Goal: Information Seeking & Learning: Learn about a topic

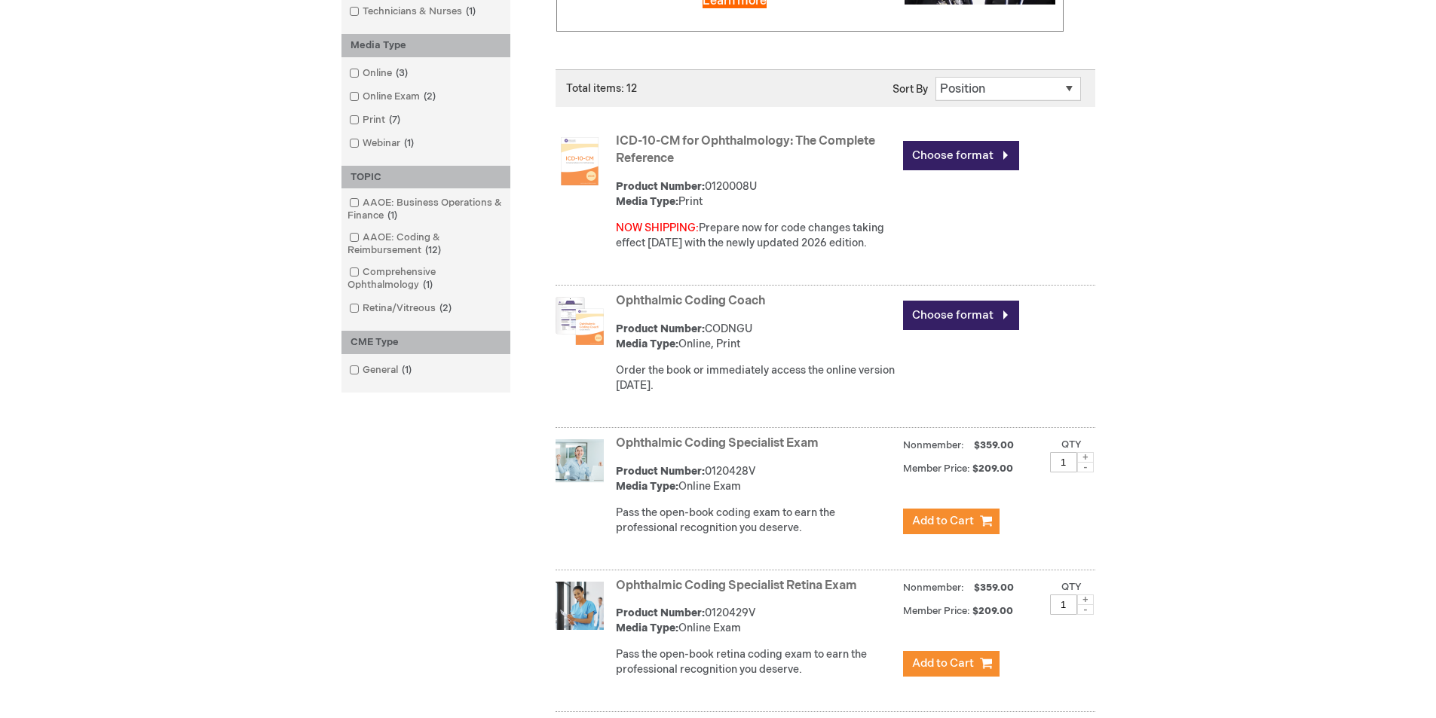
scroll to position [452, 0]
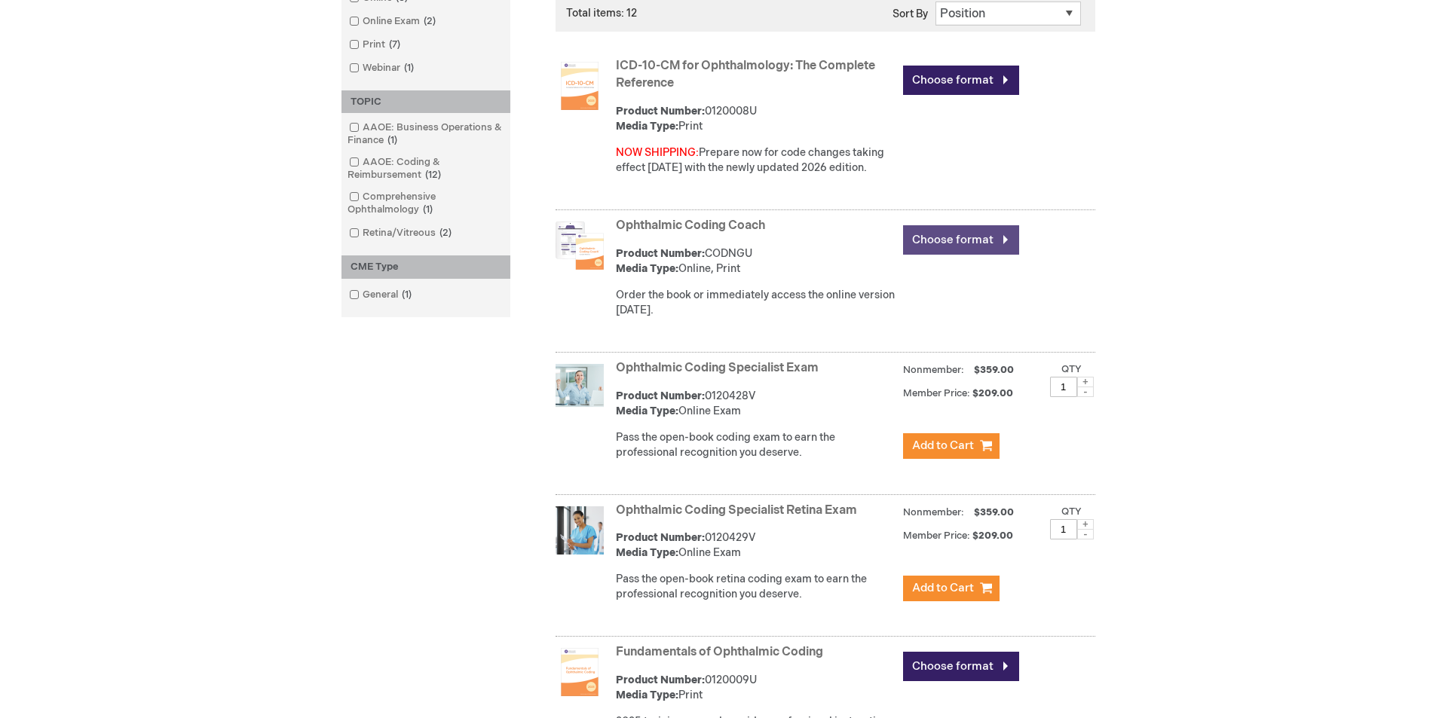
click at [933, 250] on link "Choose format" at bounding box center [961, 239] width 116 height 29
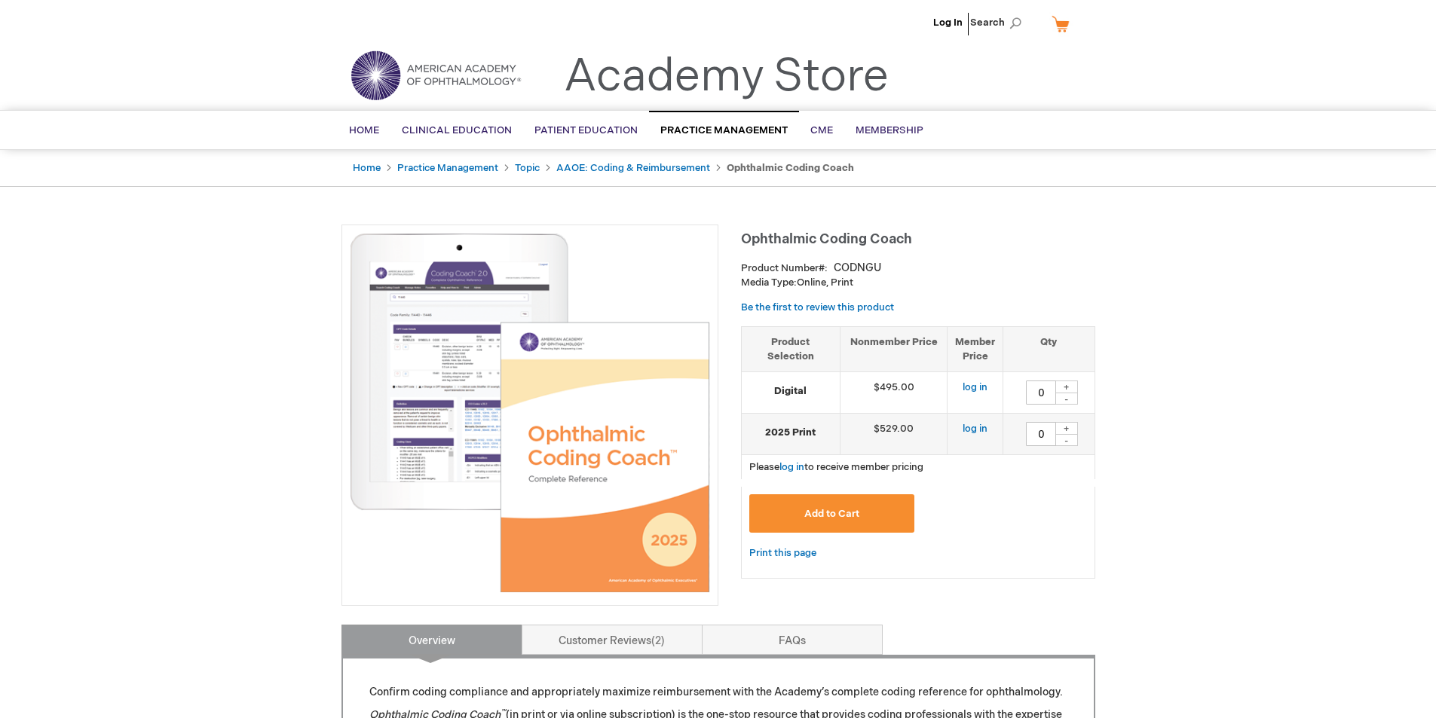
click at [412, 372] on img at bounding box center [530, 413] width 360 height 360
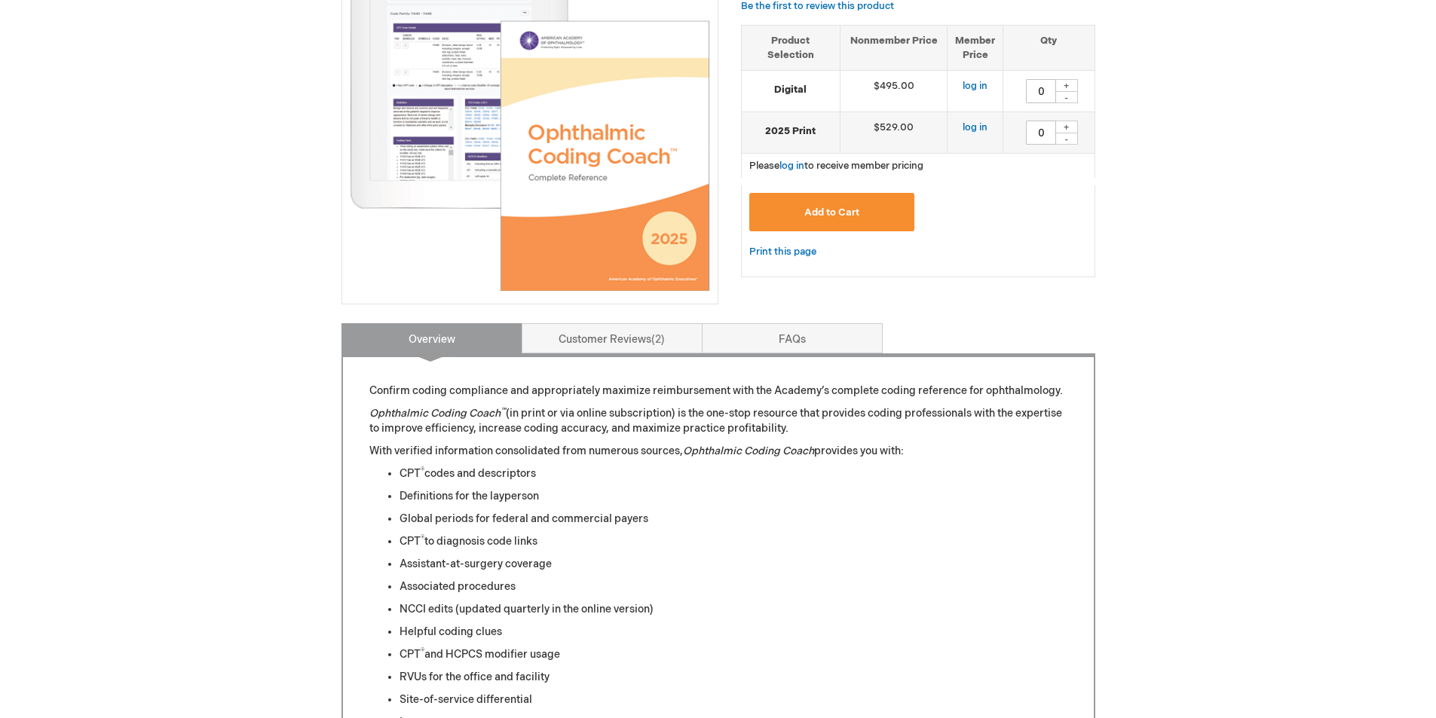
scroll to position [377, 0]
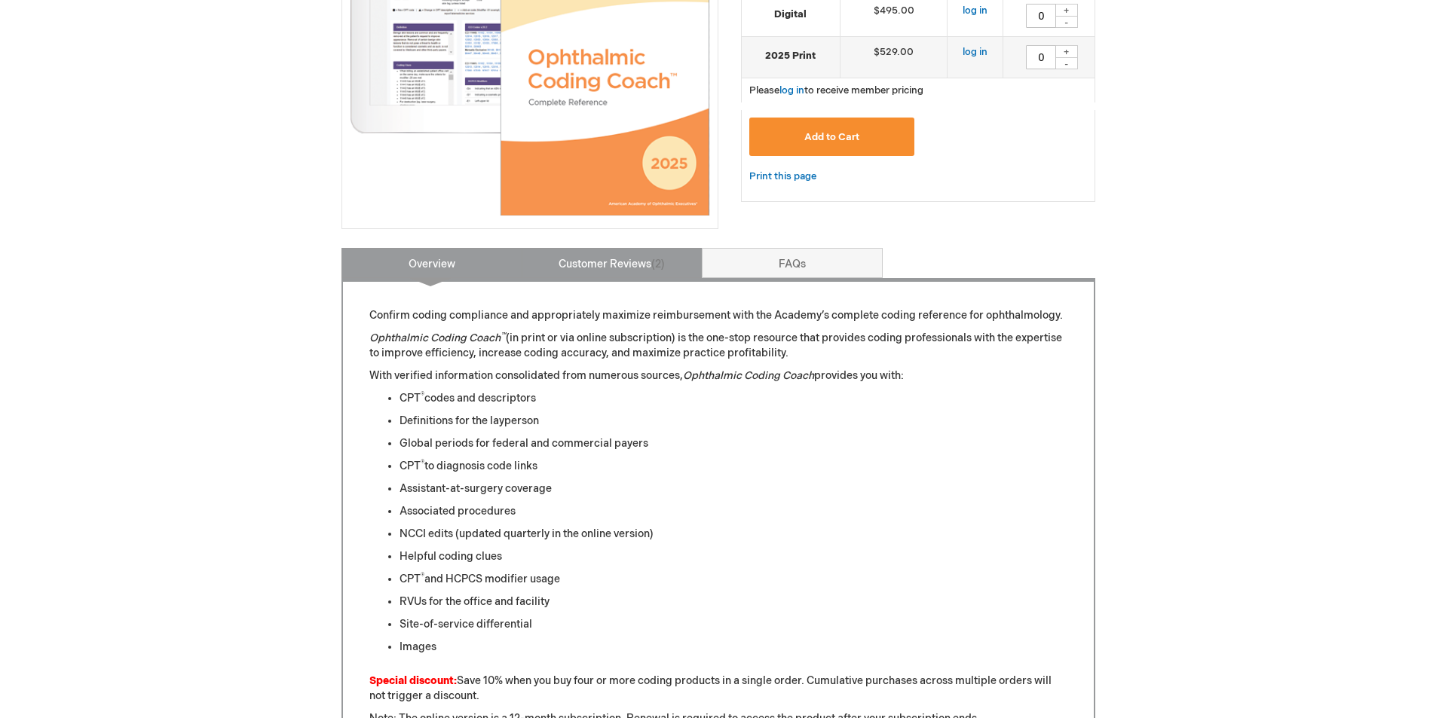
click at [585, 274] on link "Customer Reviews 2" at bounding box center [612, 263] width 181 height 30
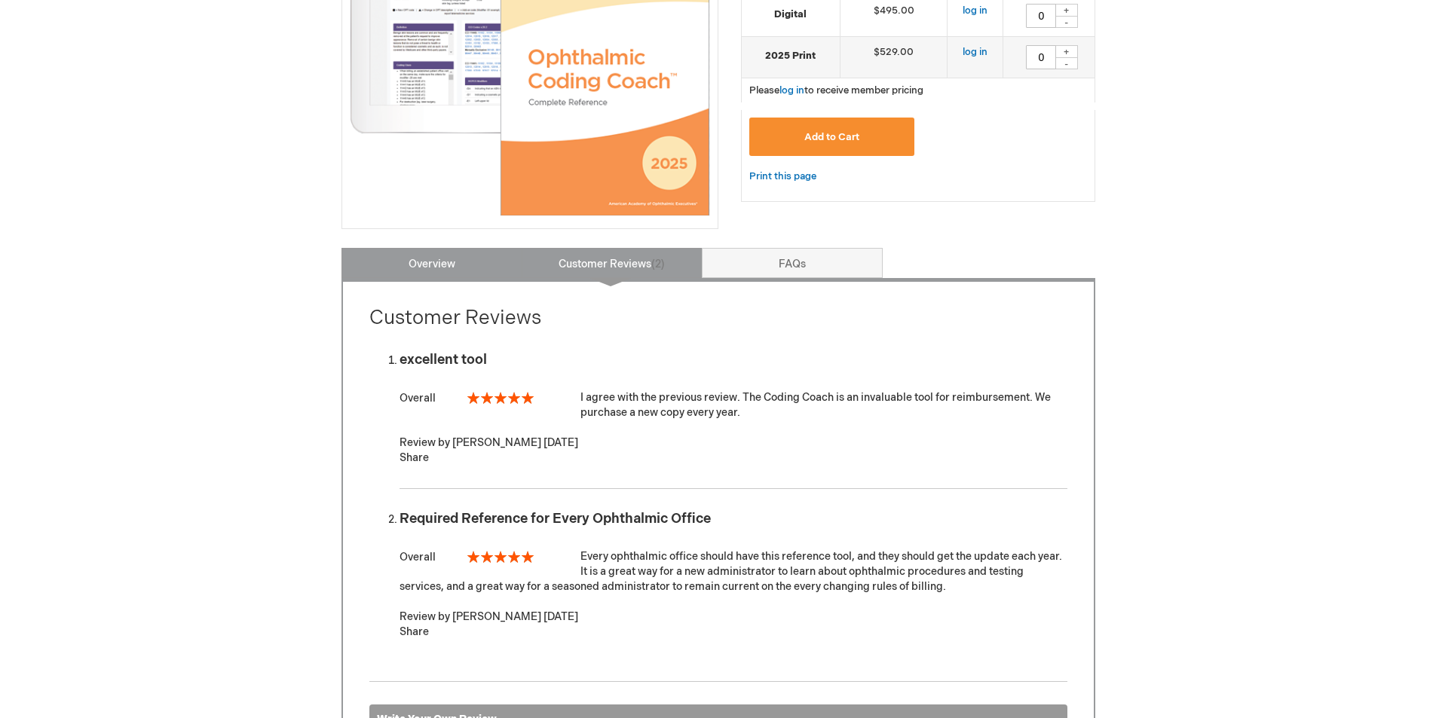
click at [399, 269] on link "Overview" at bounding box center [432, 263] width 181 height 30
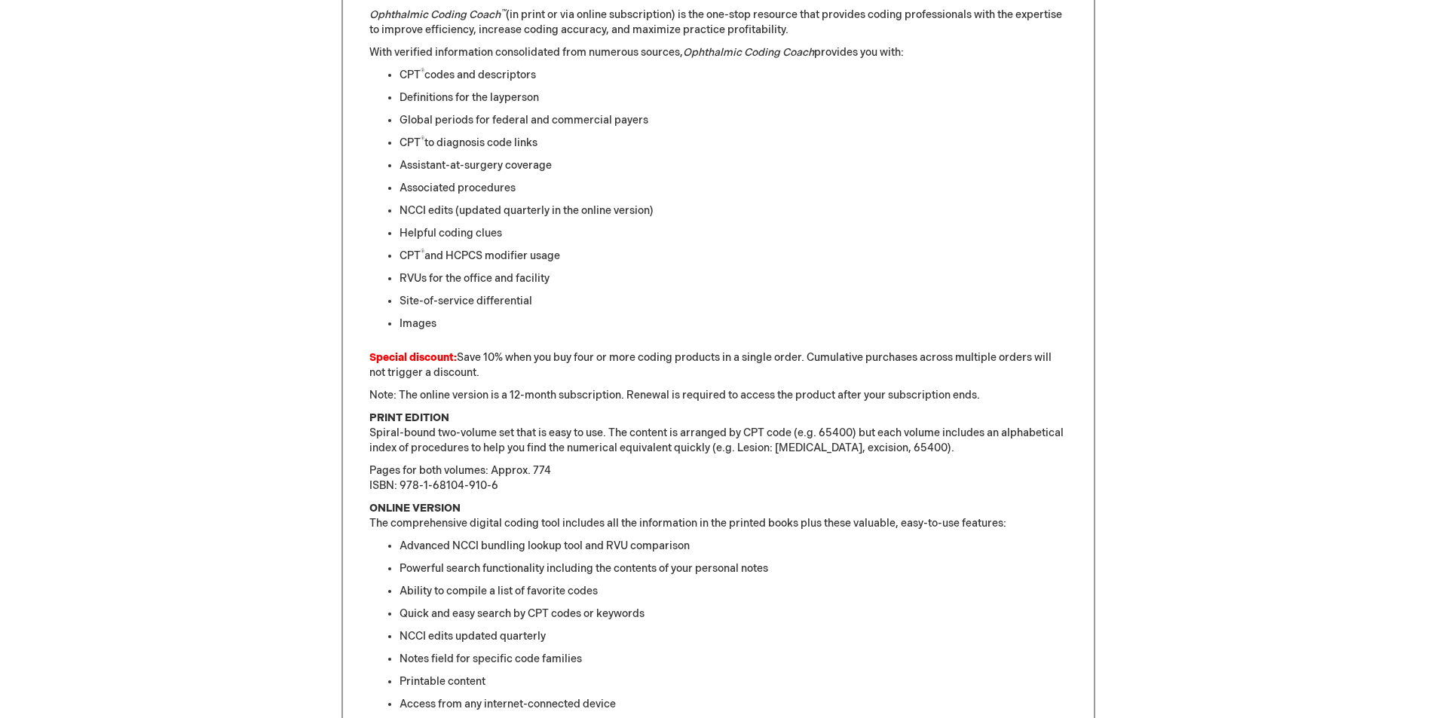
scroll to position [474, 0]
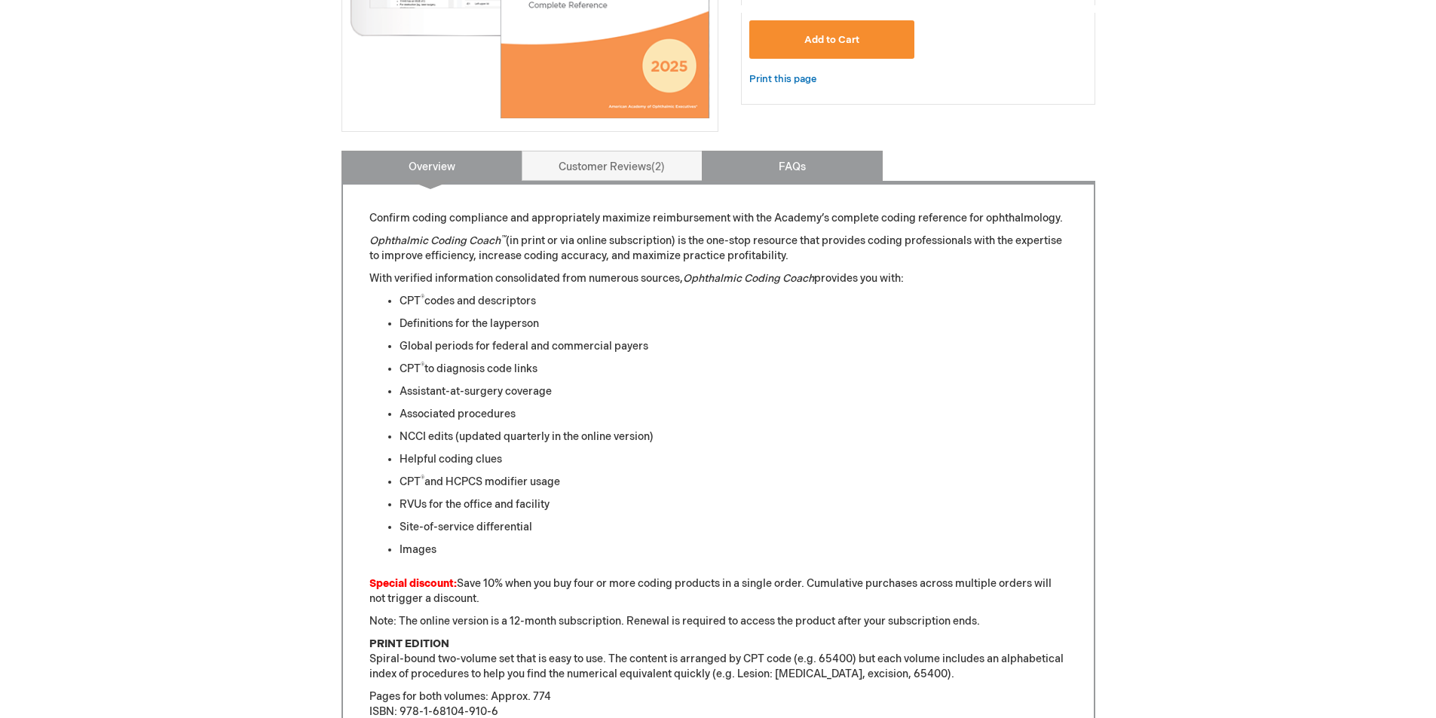
click at [786, 173] on link "FAQs" at bounding box center [792, 166] width 181 height 30
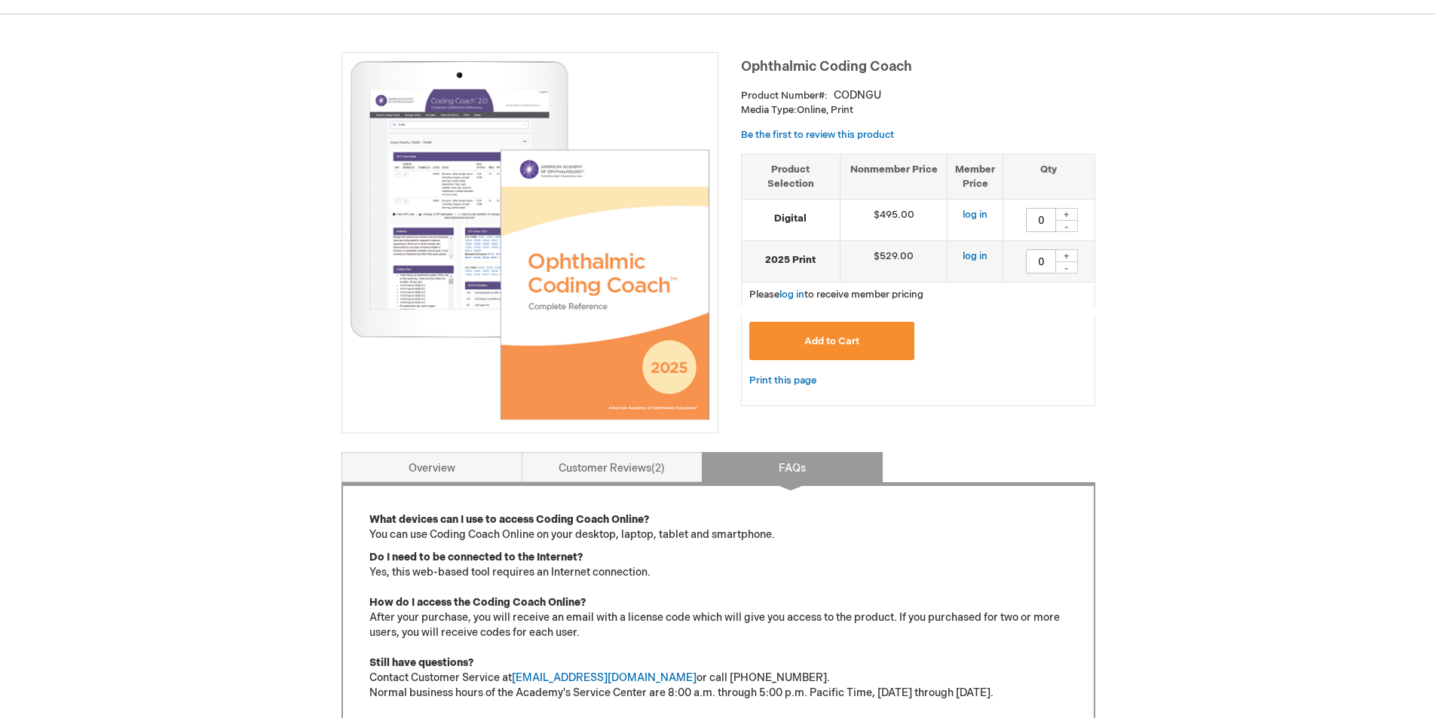
scroll to position [97, 0]
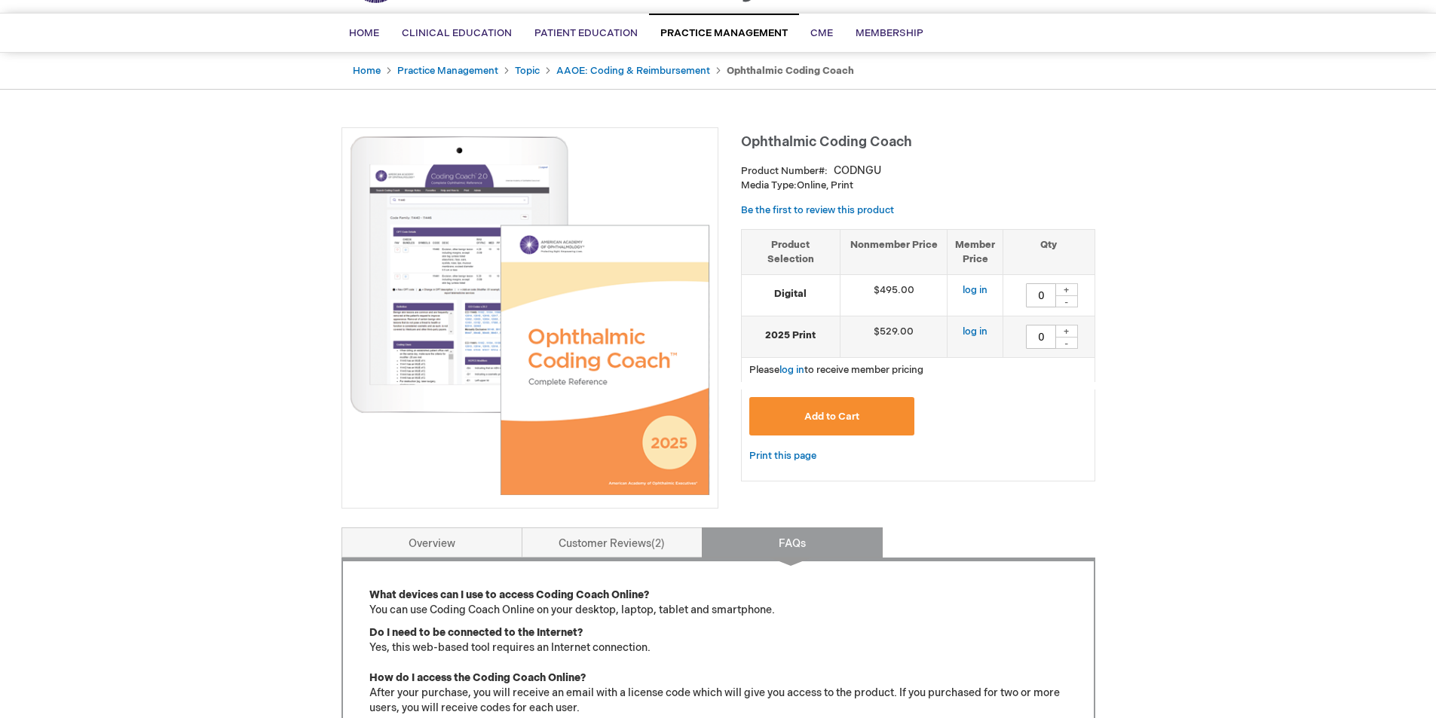
click at [560, 329] on img at bounding box center [530, 316] width 360 height 360
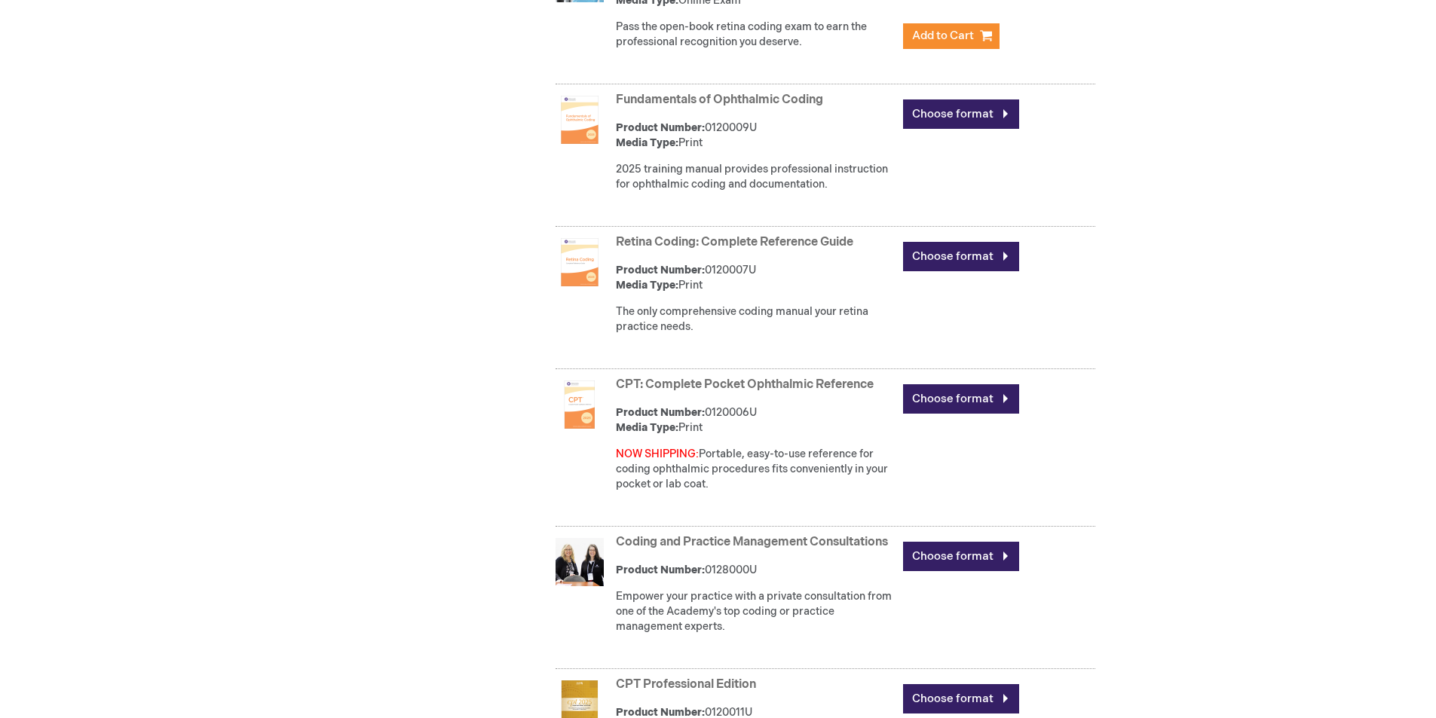
scroll to position [930, 0]
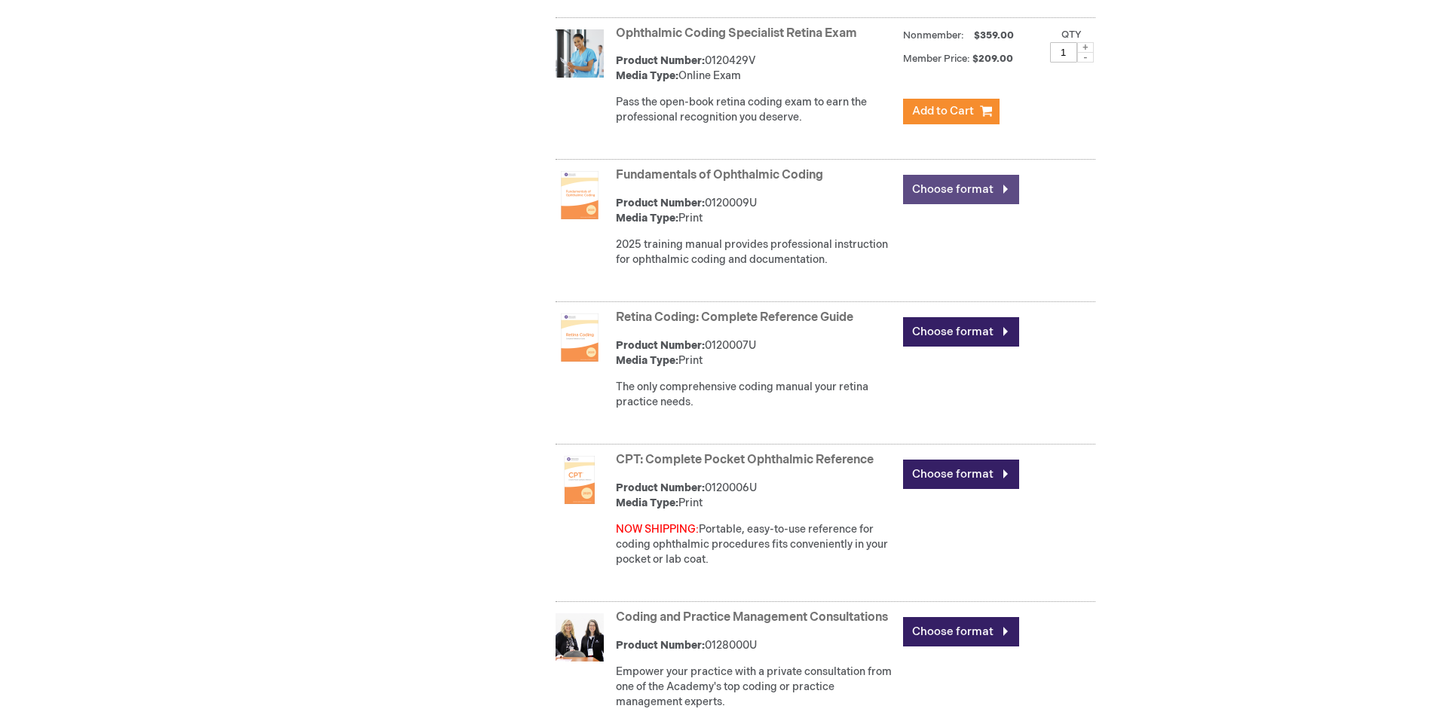
click at [921, 197] on link "Choose format" at bounding box center [961, 189] width 116 height 29
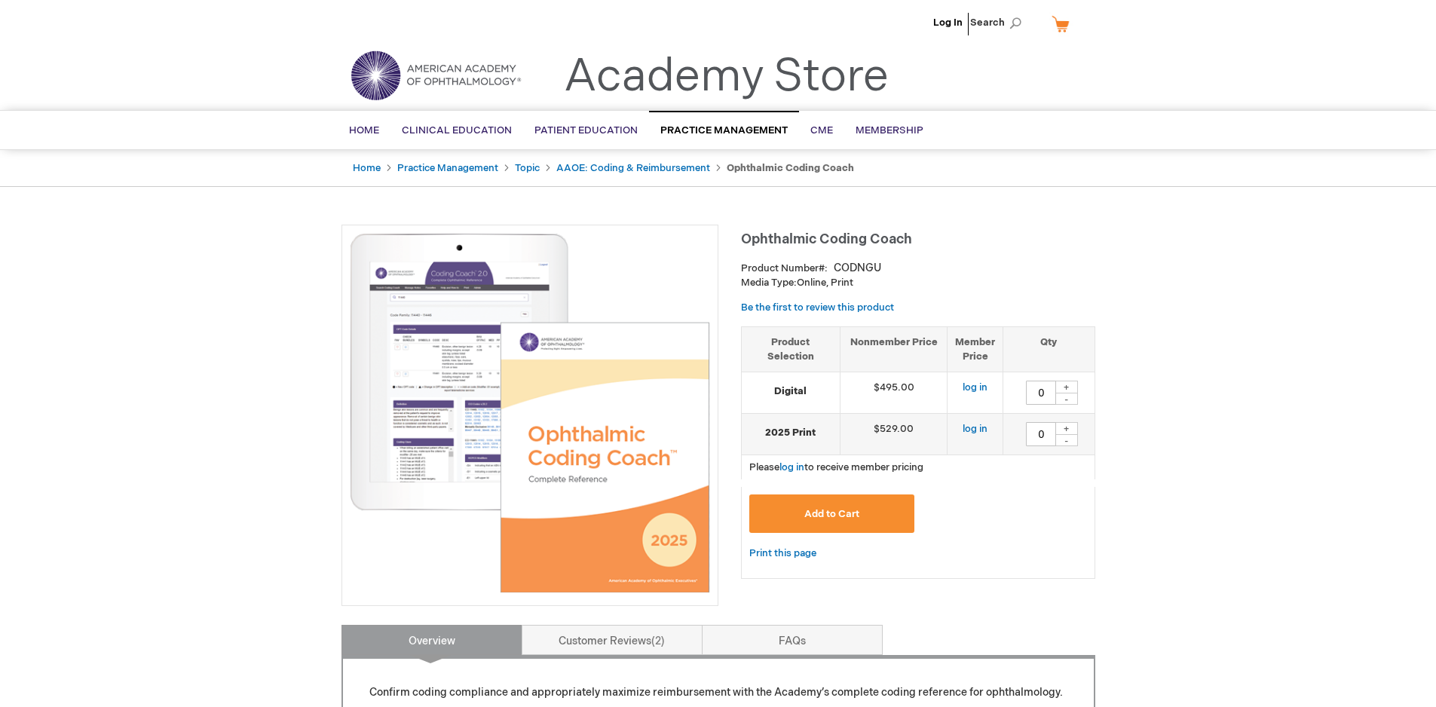
type input "0"
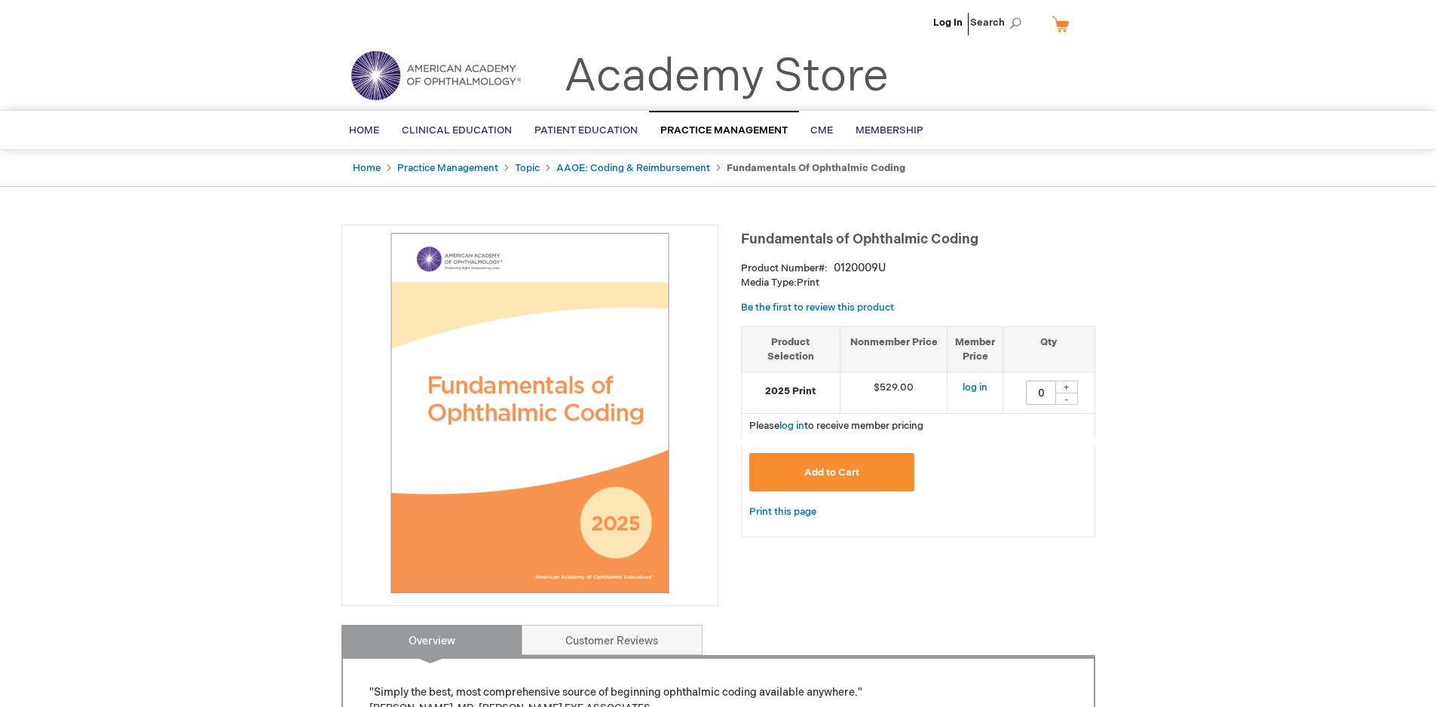
type input "0"
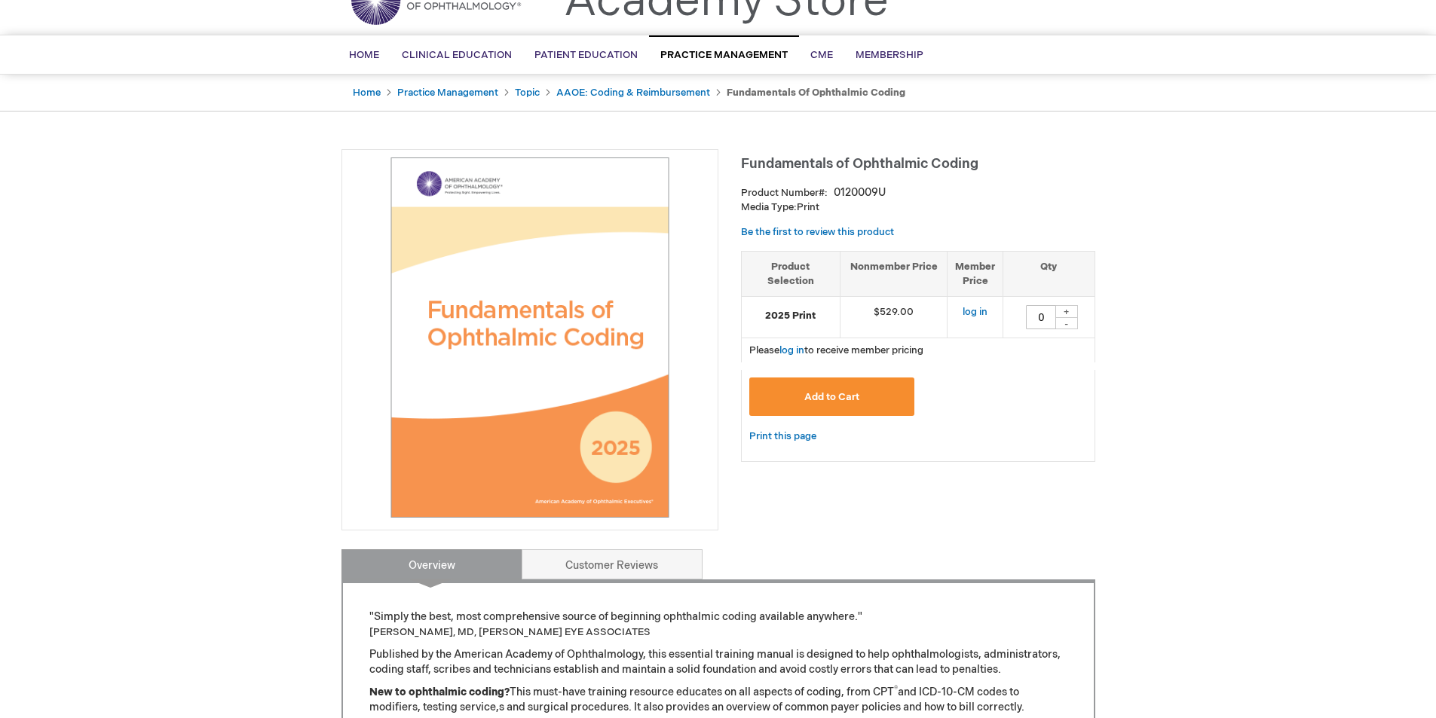
scroll to position [302, 0]
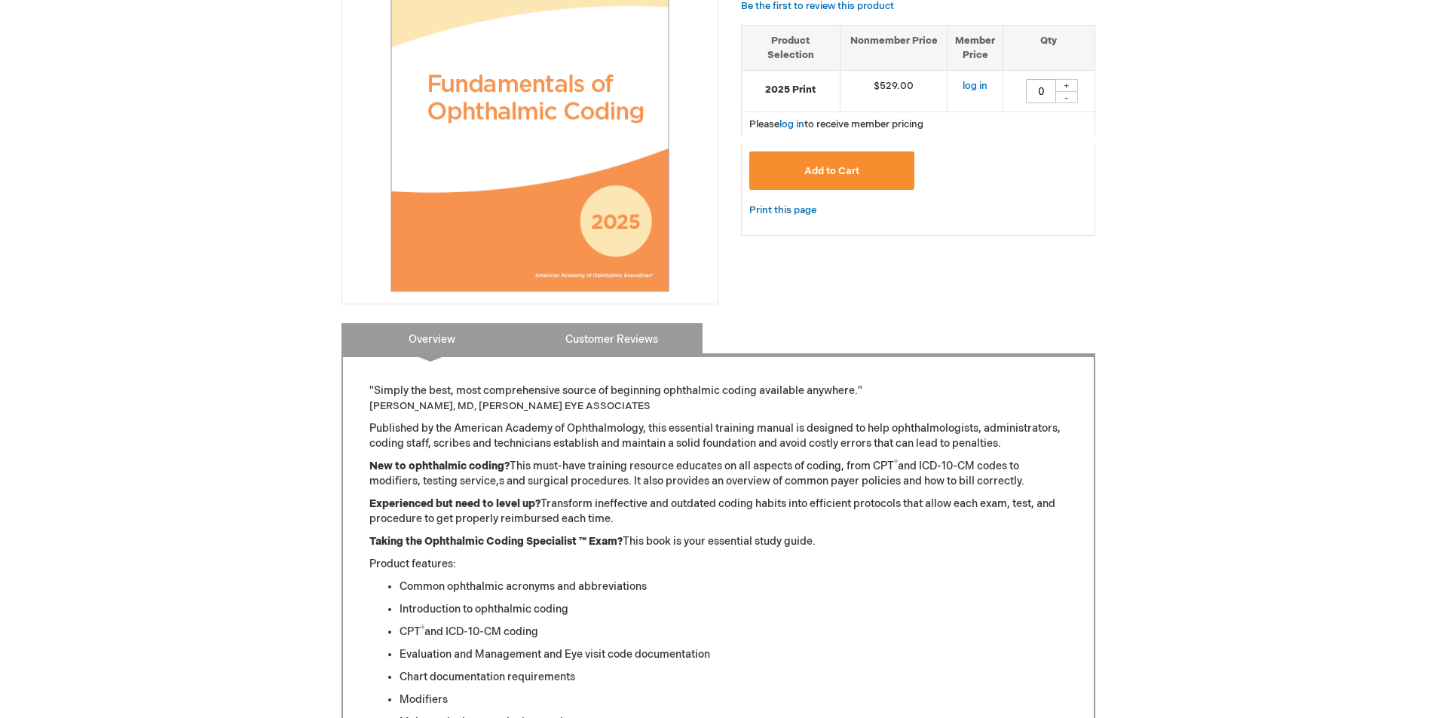
click at [555, 334] on link "Customer Reviews" at bounding box center [612, 338] width 181 height 30
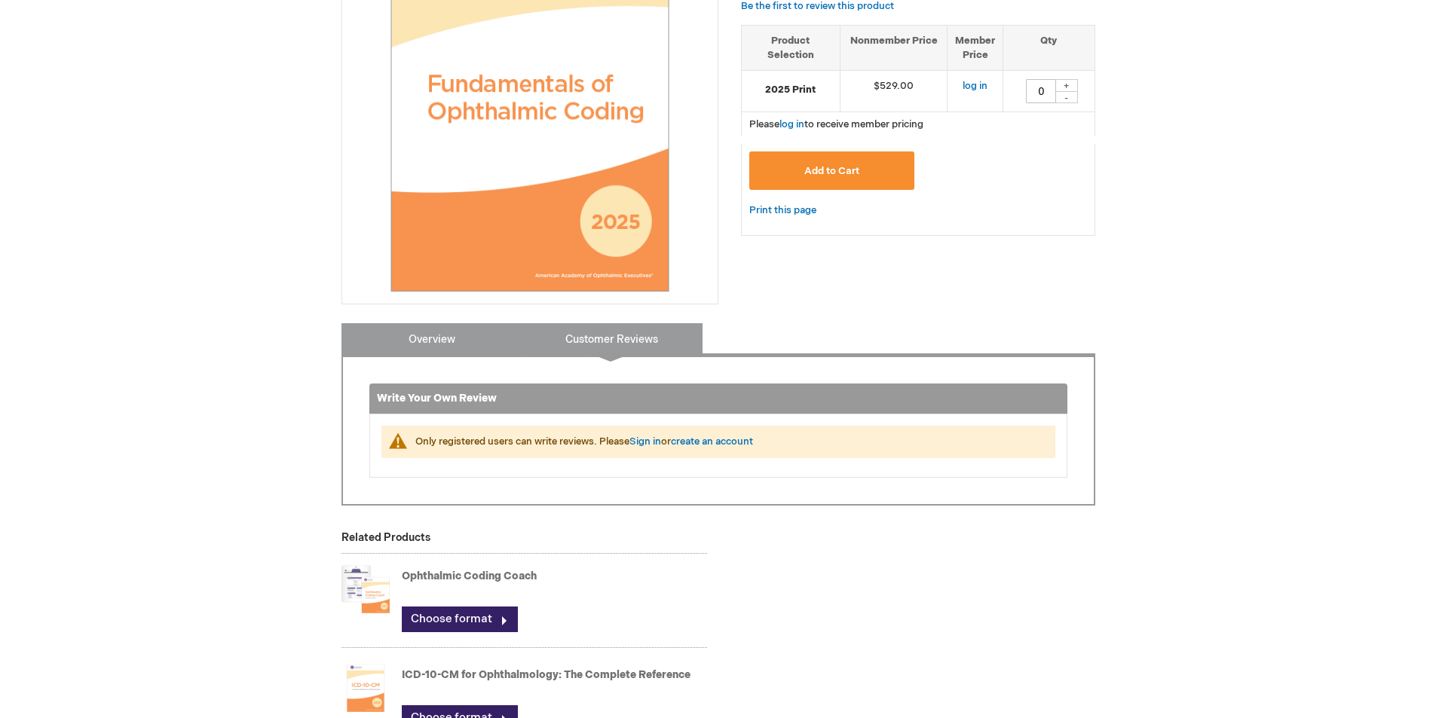
click at [440, 341] on link "Overview" at bounding box center [432, 338] width 181 height 30
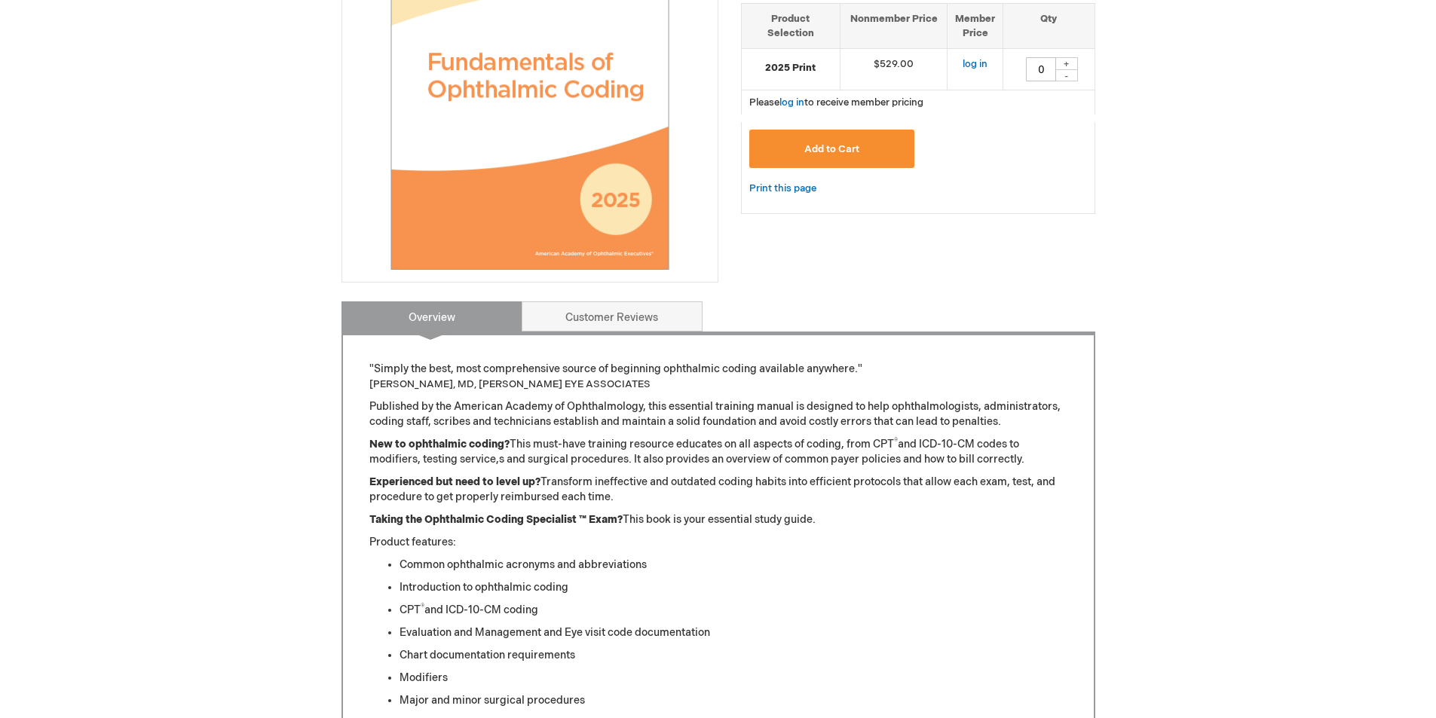
scroll to position [97, 0]
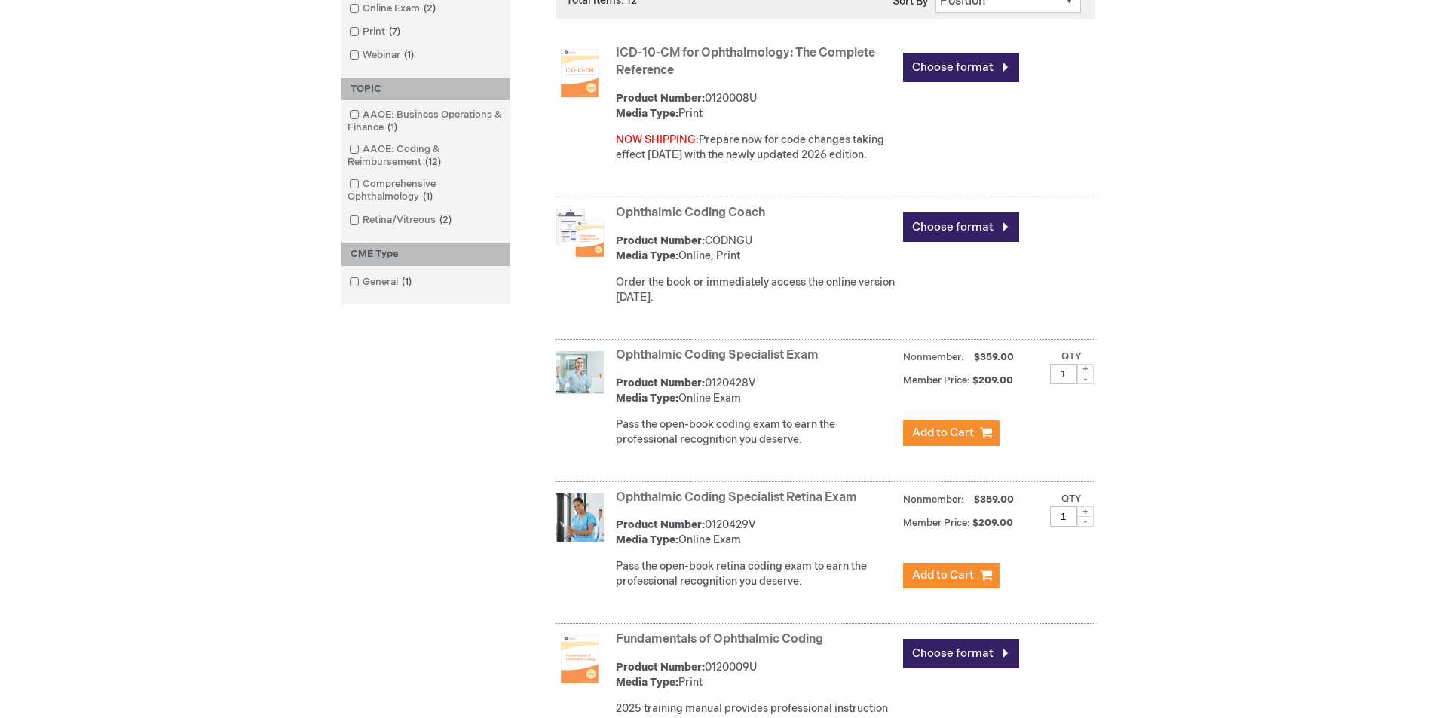
scroll to position [13, 0]
